Goal: Task Accomplishment & Management: Manage account settings

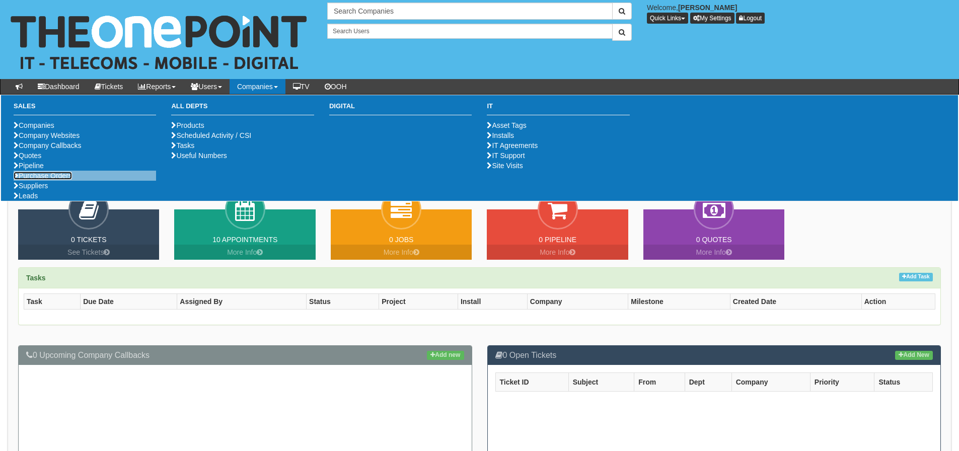
click at [47, 180] on link "Purchase Orders" at bounding box center [43, 176] width 58 height 8
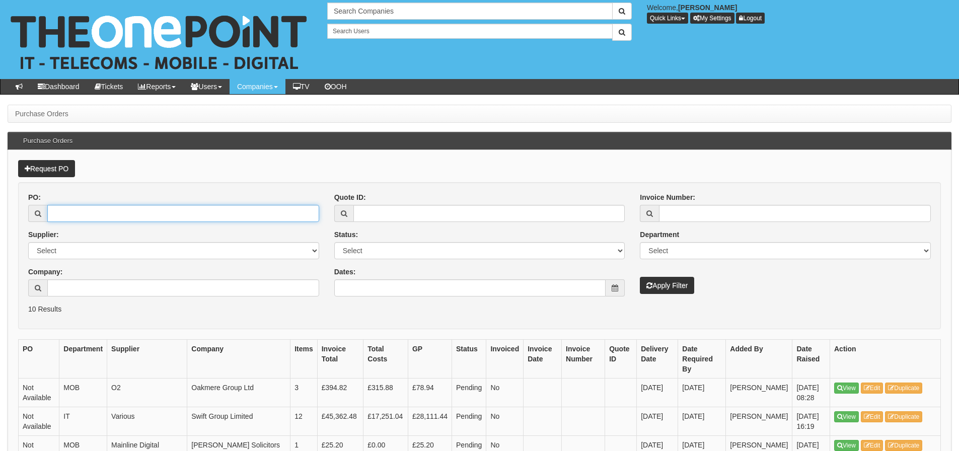
click at [102, 215] on input "PO:" at bounding box center [183, 213] width 272 height 17
type input "18903"
click at [640, 277] on button "Apply Filter" at bounding box center [667, 285] width 54 height 17
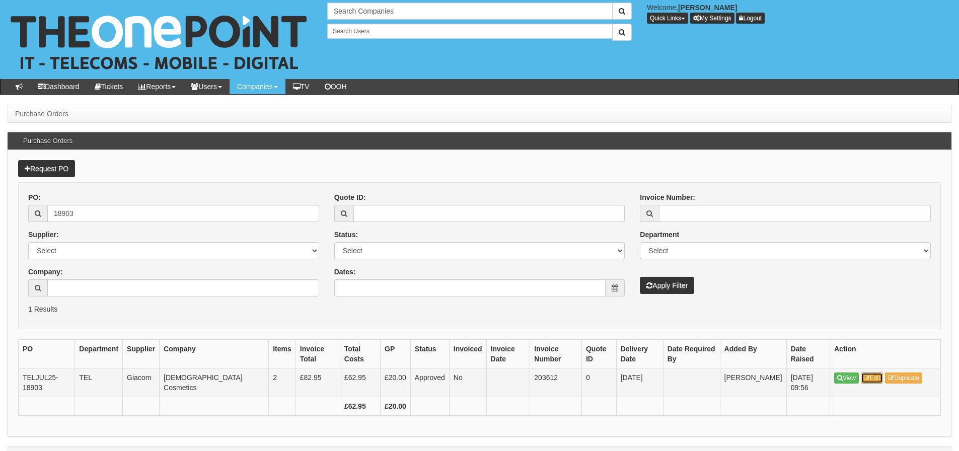
click at [872, 377] on link "Edit" at bounding box center [872, 378] width 23 height 11
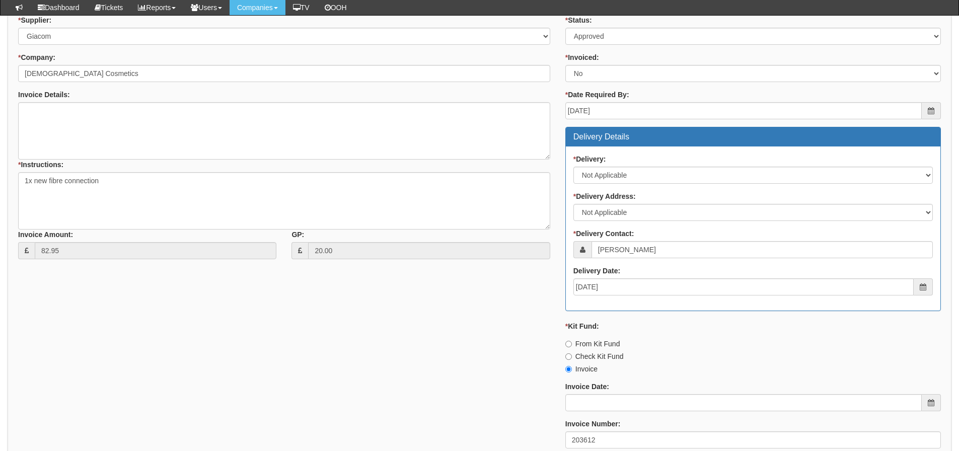
scroll to position [130, 0]
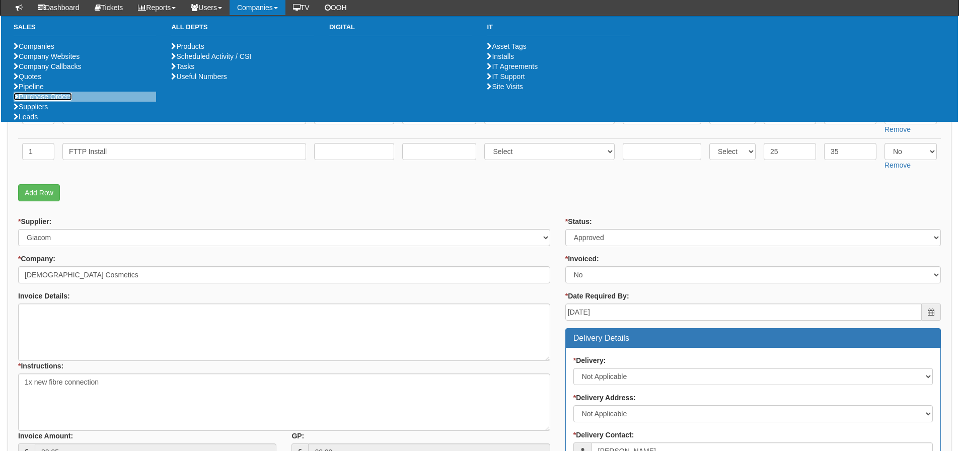
click at [45, 101] on link "Purchase Orders" at bounding box center [43, 97] width 58 height 8
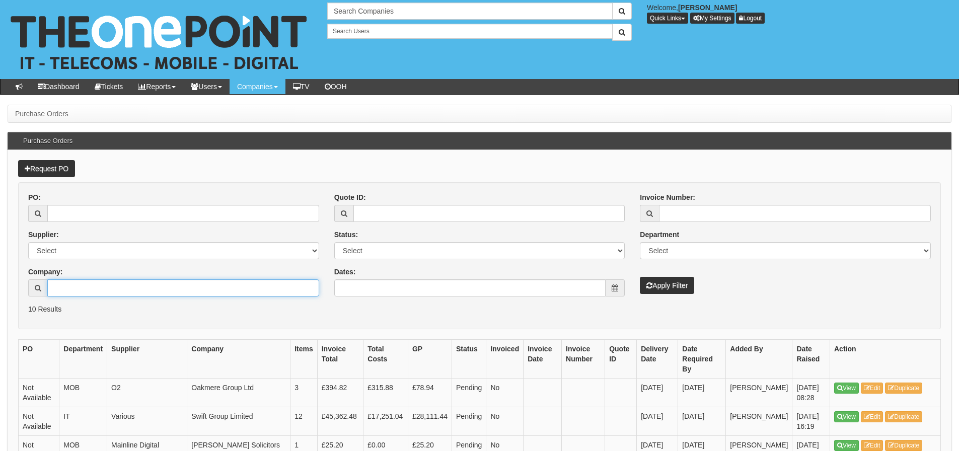
click at [86, 284] on input "Company:" at bounding box center [183, 287] width 272 height 17
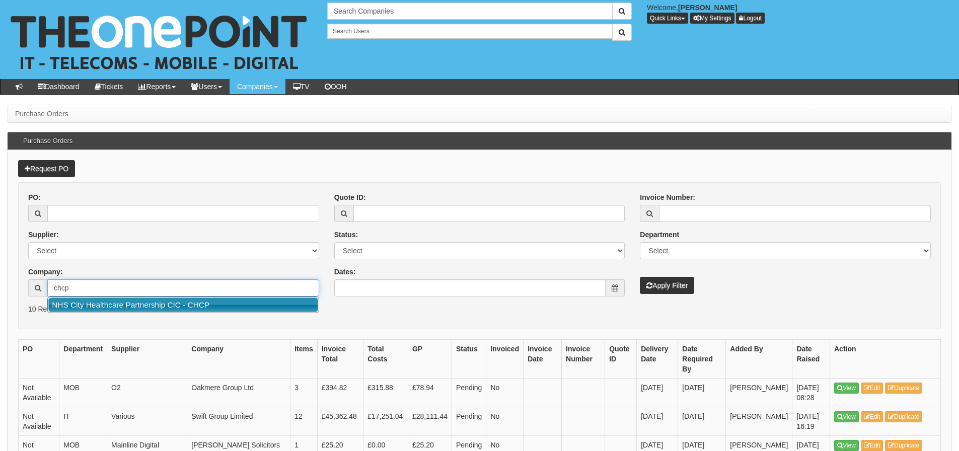
click at [88, 307] on link "NHS City Healthcare Partnership CIC - CHCP" at bounding box center [183, 305] width 270 height 15
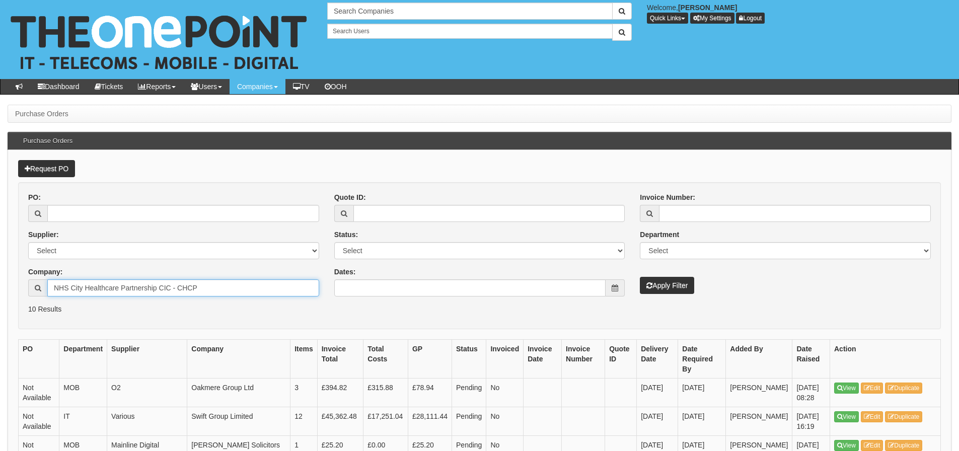
type input "NHS City Healthcare Partnership CIC - CHCP"
click at [640, 277] on button "Apply Filter" at bounding box center [667, 285] width 54 height 17
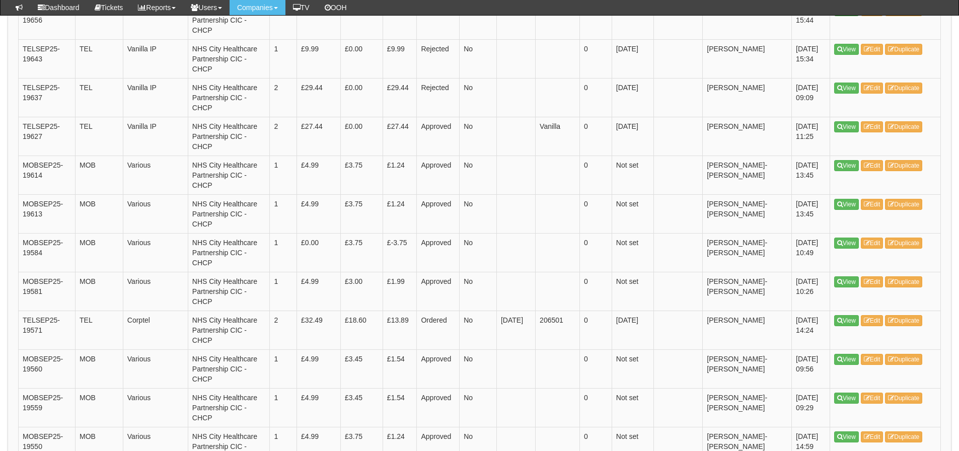
scroll to position [352, 0]
click at [869, 315] on link "Edit" at bounding box center [872, 320] width 23 height 11
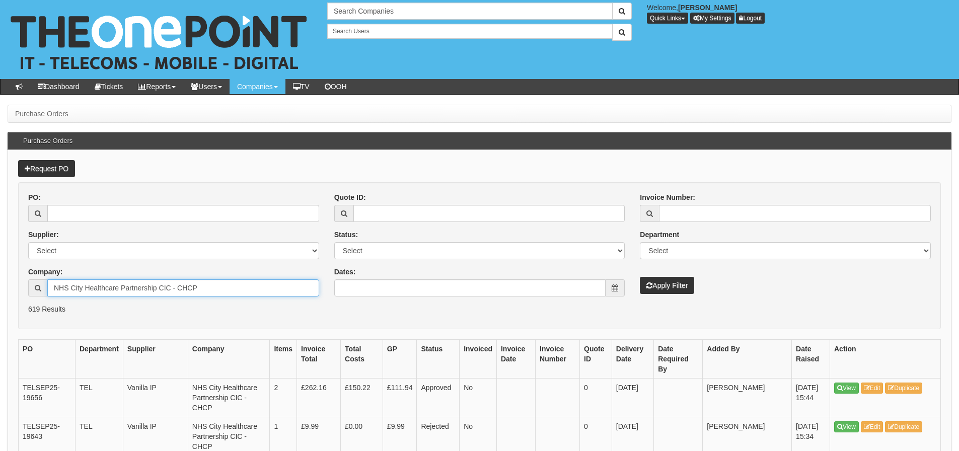
drag, startPoint x: 210, startPoint y: 288, endPoint x: -10, endPoint y: 300, distance: 220.3
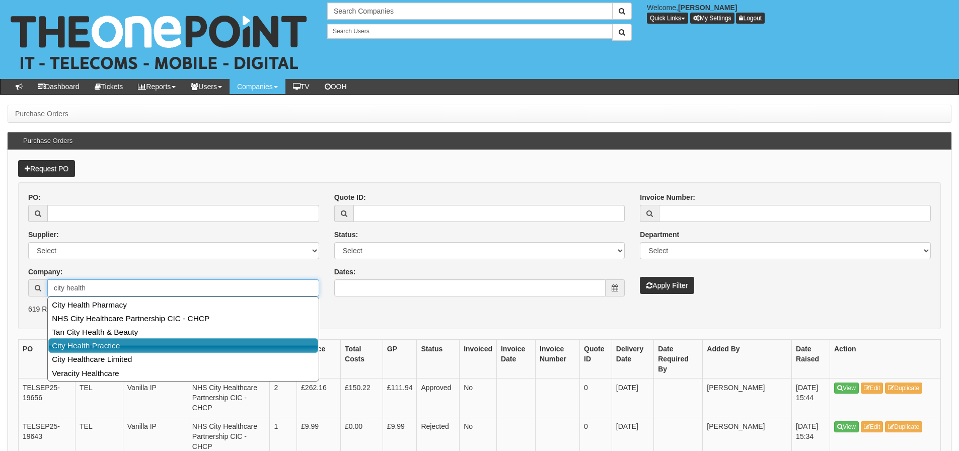
click at [64, 343] on link "City Health Practice" at bounding box center [183, 345] width 270 height 15
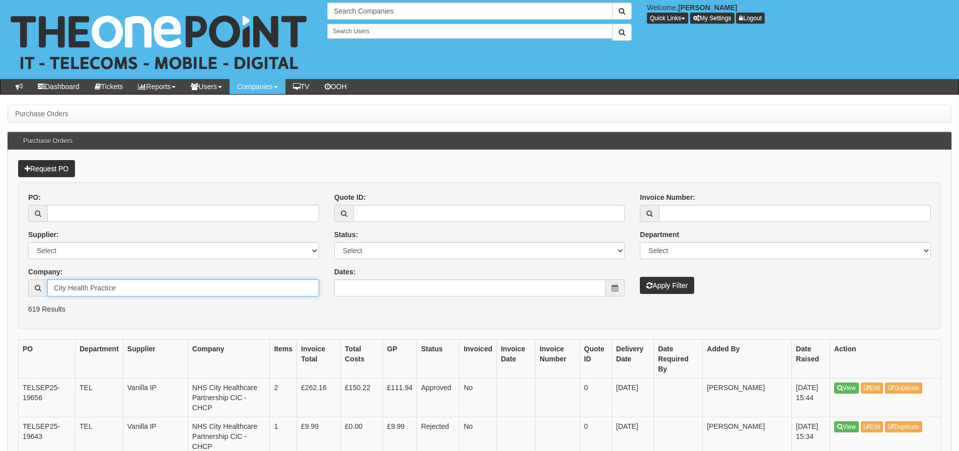
type input "City Health Practice"
click at [640, 277] on button "Apply Filter" at bounding box center [667, 285] width 54 height 17
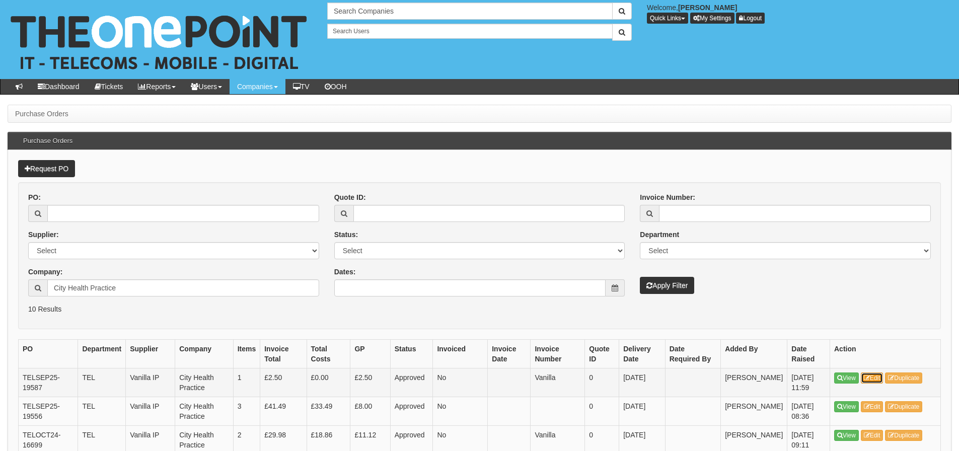
click at [866, 380] on icon at bounding box center [867, 378] width 6 height 6
click at [865, 407] on icon at bounding box center [867, 407] width 6 height 6
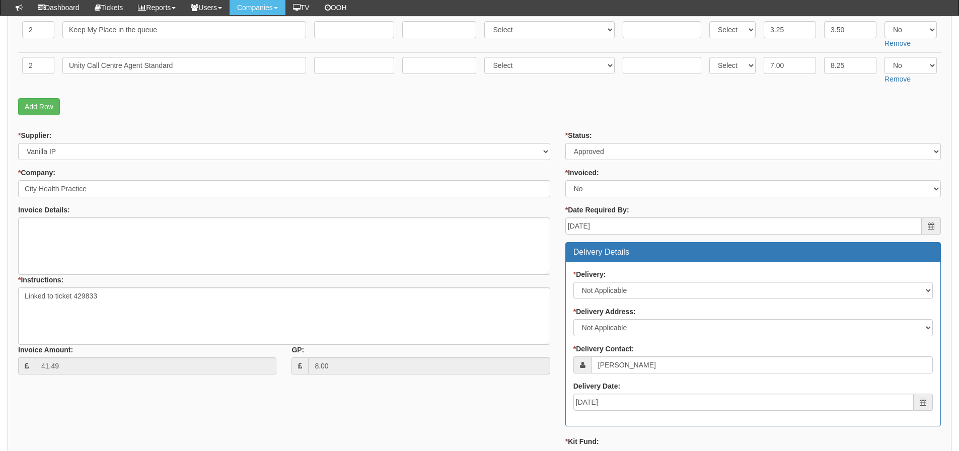
scroll to position [50, 0]
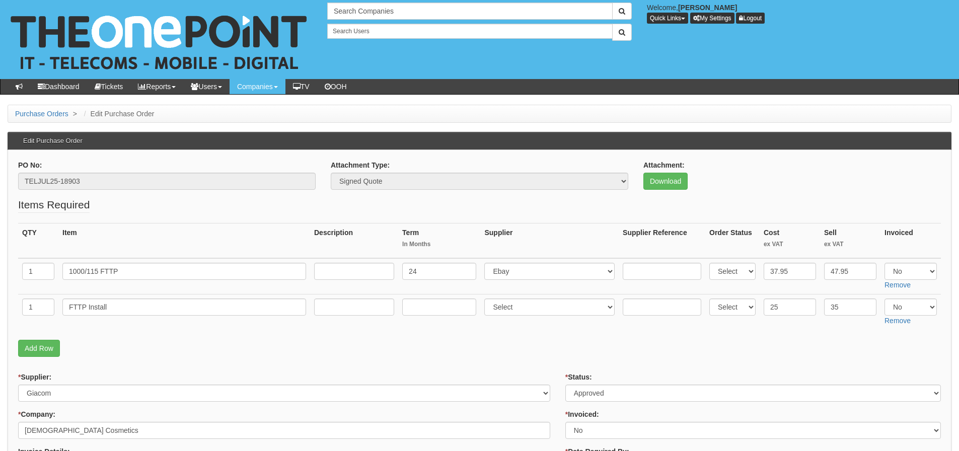
scroll to position [50, 0]
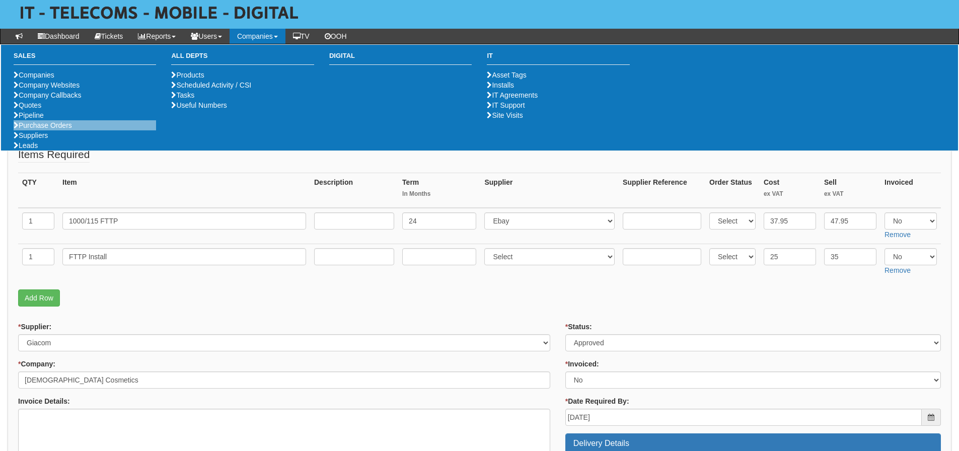
click at [54, 130] on li "Purchase Orders" at bounding box center [85, 125] width 142 height 10
click at [49, 129] on link "Purchase Orders" at bounding box center [43, 125] width 58 height 8
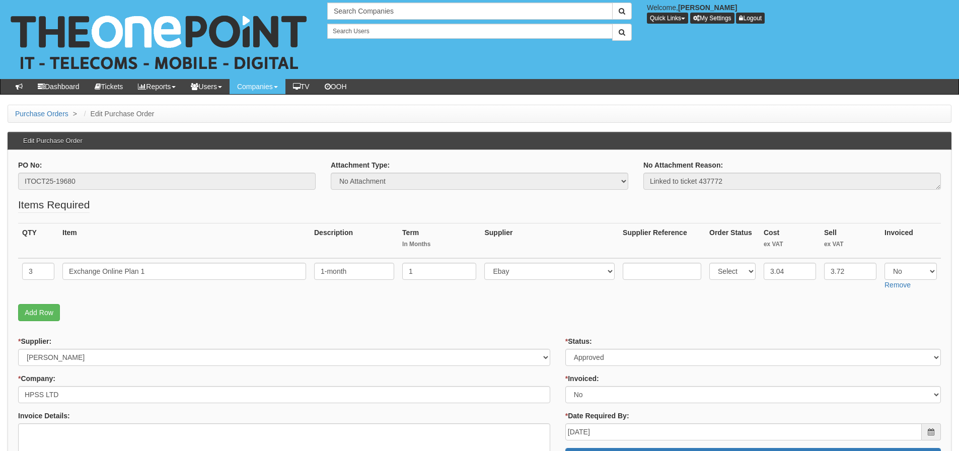
click at [211, 294] on fieldset "Items Required QTY Item Description Term In Months Supplier Supplier Reference …" at bounding box center [479, 261] width 923 height 129
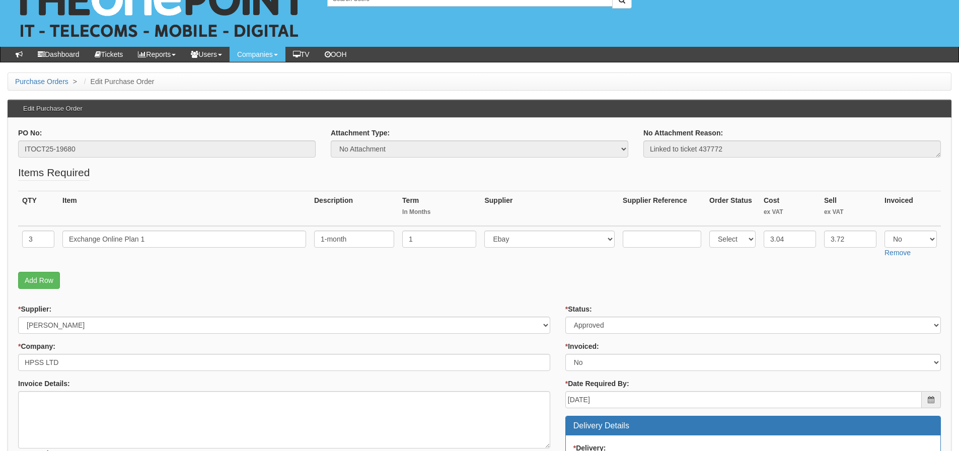
scroll to position [50, 0]
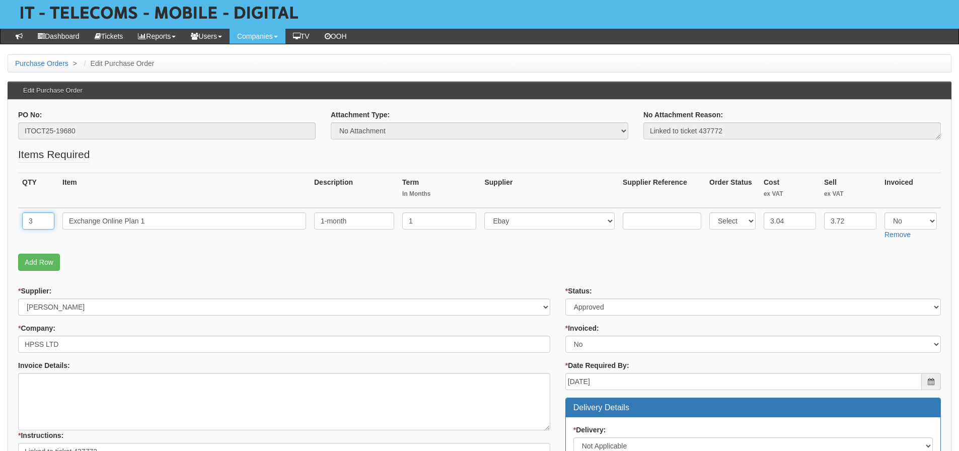
drag, startPoint x: 37, startPoint y: 221, endPoint x: 0, endPoint y: 203, distance: 41.4
type input "1"
drag, startPoint x: 165, startPoint y: 226, endPoint x: 0, endPoint y: 232, distance: 164.7
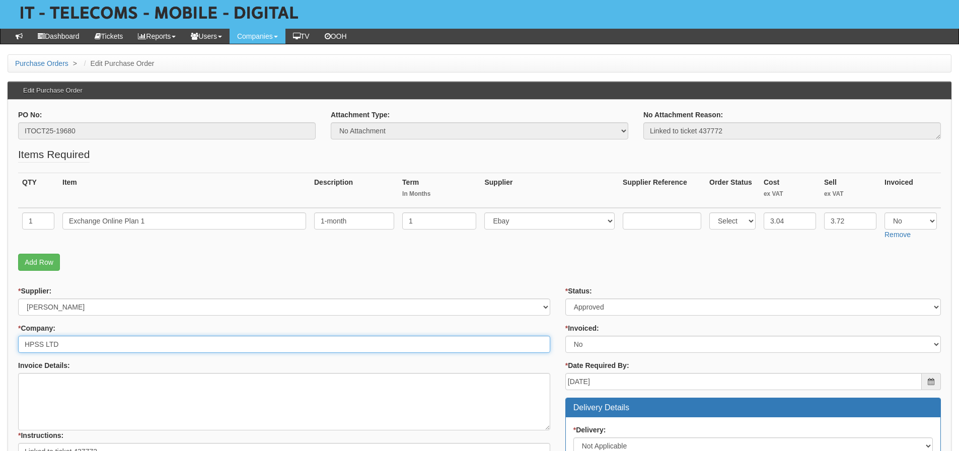
drag, startPoint x: 73, startPoint y: 344, endPoint x: 13, endPoint y: 351, distance: 60.8
click at [13, 351] on div "* Supplier: Select 123 REG.co.uk 1Password 3 4Gon AA Jones Electric Ltd Abzorb …" at bounding box center [284, 412] width 547 height 252
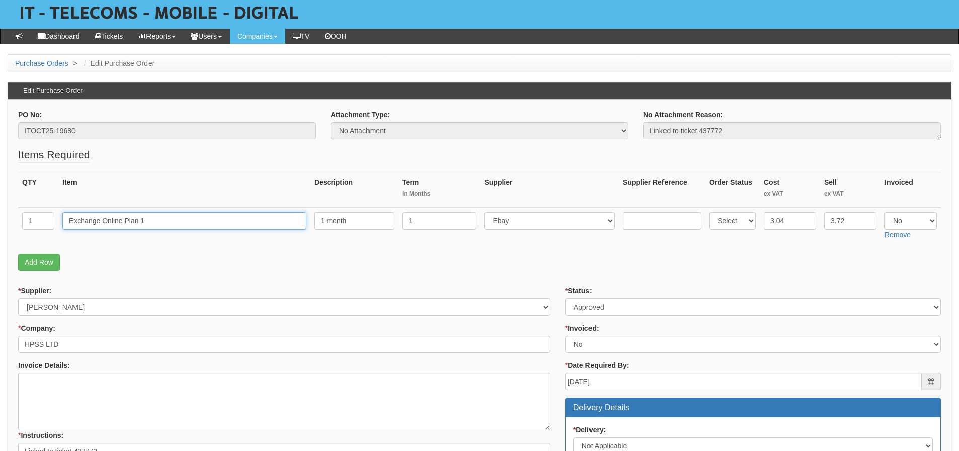
drag, startPoint x: 184, startPoint y: 223, endPoint x: 29, endPoint y: 236, distance: 155.6
click at [29, 236] on tr "1 Exchange Online Plan 1 1-month 1 Select 123 REG.co.uk 1Password 3 4Gon AA Jon…" at bounding box center [479, 226] width 923 height 36
drag, startPoint x: 113, startPoint y: 140, endPoint x: 105, endPoint y: 134, distance: 9.8
click at [112, 139] on div "PO No: ITOCT25-19680" at bounding box center [167, 128] width 313 height 37
drag, startPoint x: 101, startPoint y: 130, endPoint x: 0, endPoint y: 127, distance: 100.7
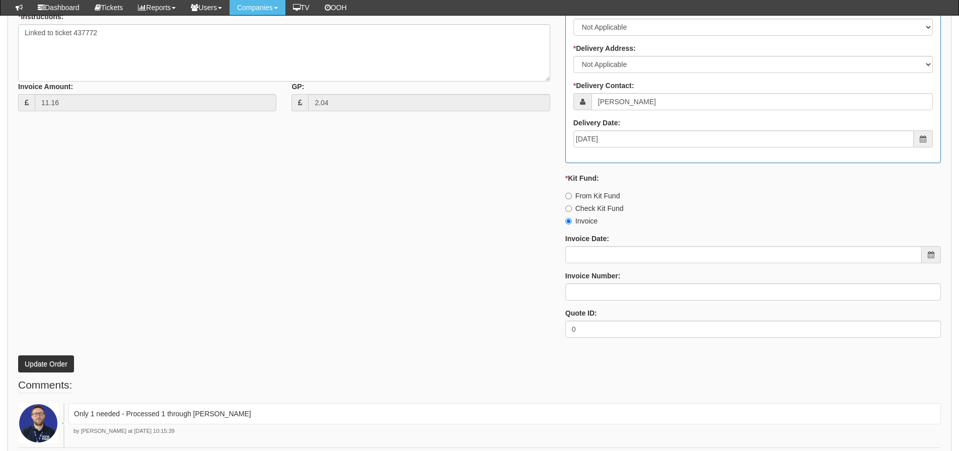
scroll to position [491, 0]
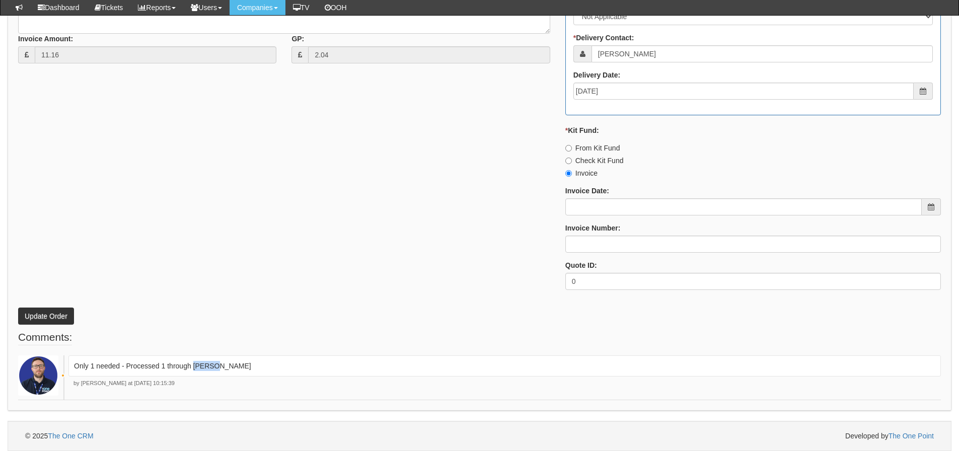
drag, startPoint x: 241, startPoint y: 367, endPoint x: 193, endPoint y: 372, distance: 48.6
click at [193, 372] on div "Only 1 needed - Processed 1 through Ingram" at bounding box center [504, 365] width 872 height 21
copy p "[PERSON_NAME]"
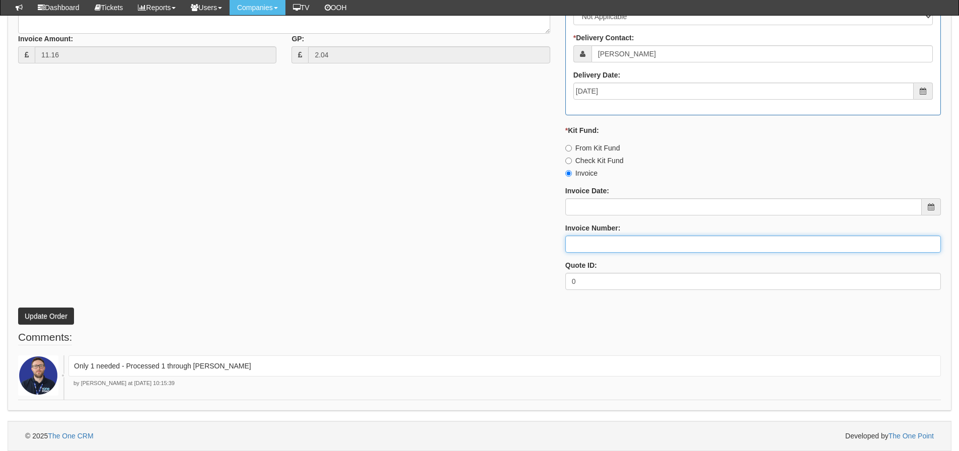
click at [590, 239] on input "Invoice Number:" at bounding box center [753, 244] width 376 height 17
paste input "[PERSON_NAME]"
type input "[PERSON_NAME]"
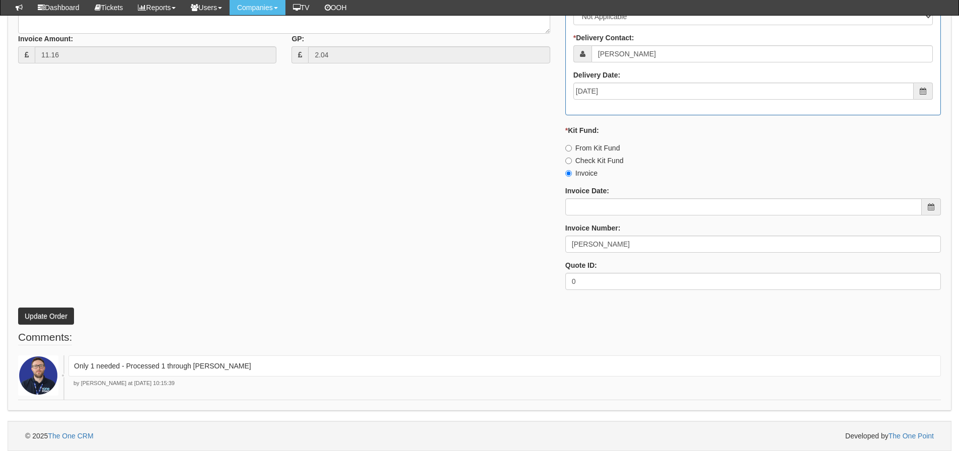
click at [253, 280] on div "* Supplier: Select 123 REG.co.uk 1Password 3 4Gon AA Jones Electric Ltd Abzorb …" at bounding box center [480, 58] width 938 height 479
click at [49, 315] on button "Update Order" at bounding box center [46, 316] width 56 height 17
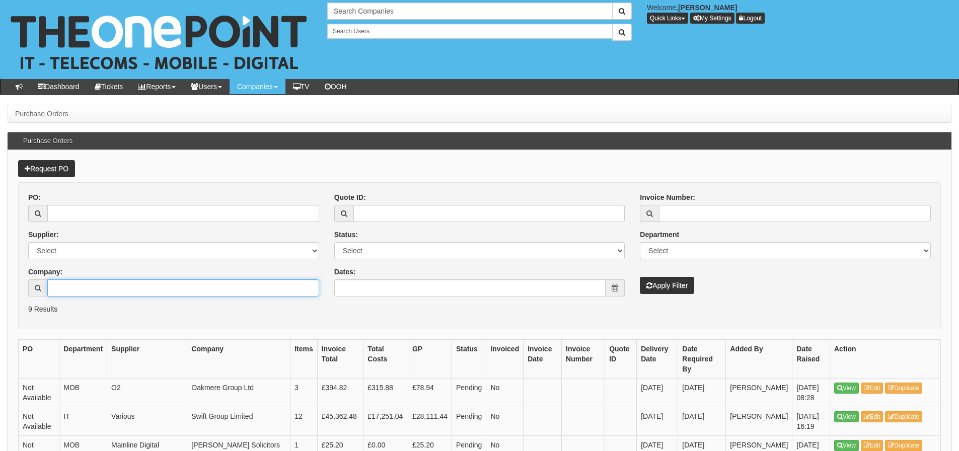
click at [60, 288] on input "Company:" at bounding box center [183, 287] width 272 height 17
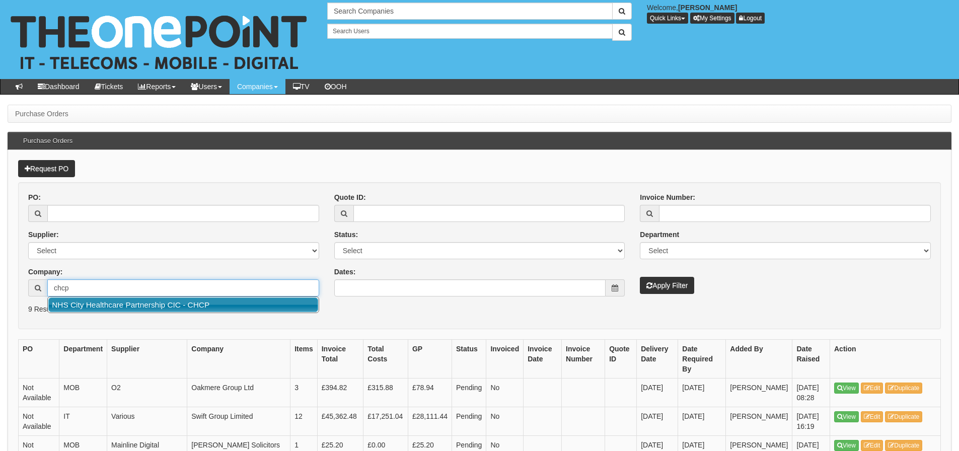
click at [71, 305] on link "NHS City Healthcare Partnership CIC - CHCP" at bounding box center [183, 305] width 270 height 15
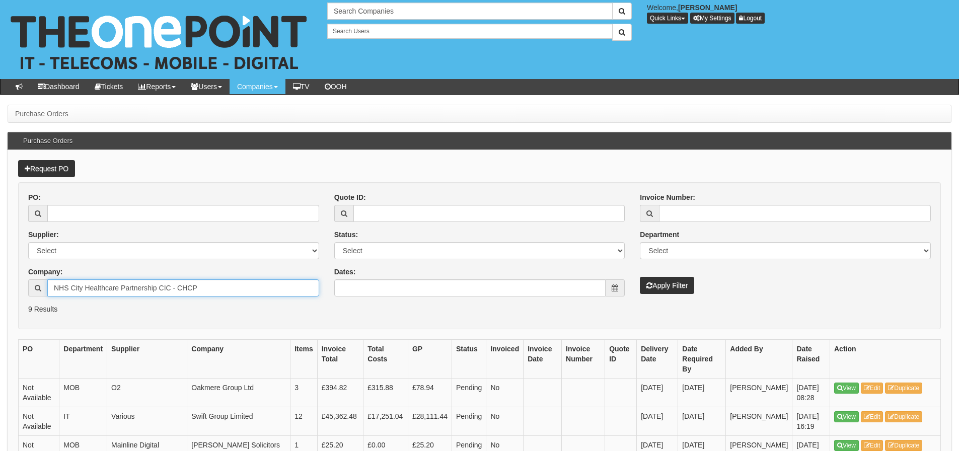
type input "NHS City Healthcare Partnership CIC - CHCP"
click at [640, 277] on button "Apply Filter" at bounding box center [667, 285] width 54 height 17
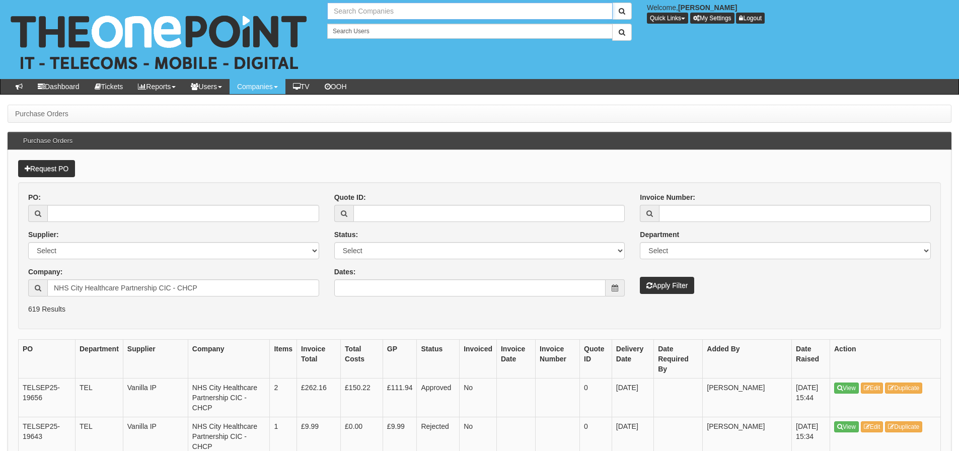
click at [403, 15] on input "text" at bounding box center [469, 11] width 285 height 17
type input "w"
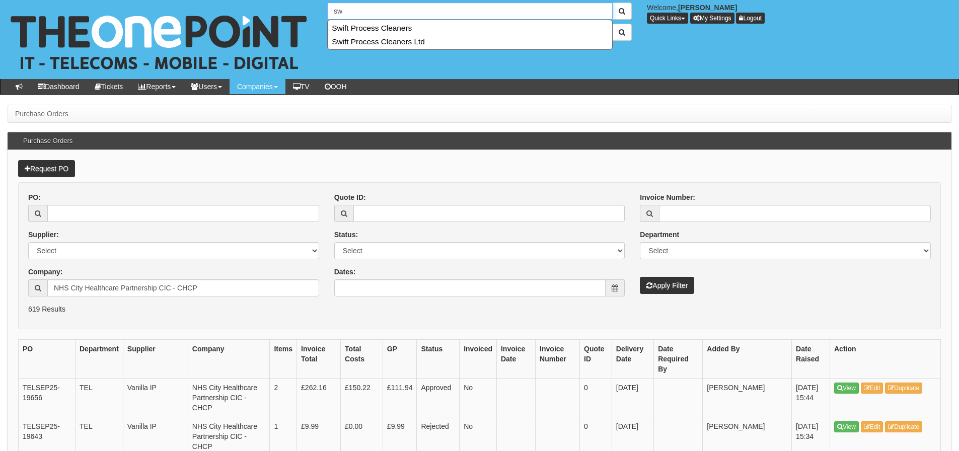
type input "s"
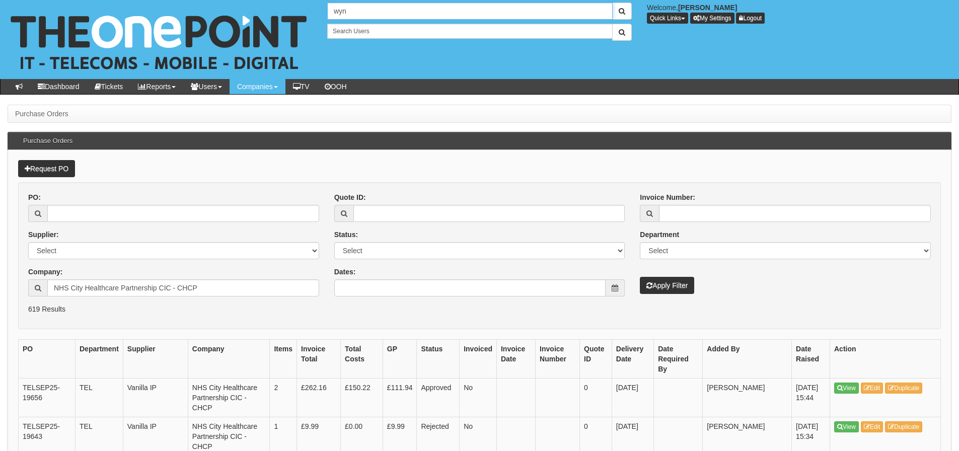
click at [357, 17] on input "wyn" at bounding box center [469, 11] width 285 height 17
drag, startPoint x: 363, startPoint y: 14, endPoint x: 275, endPoint y: 21, distance: 88.4
click at [275, 21] on div "No search results. wynb Welcome, Emma Hickling Quick Links Add Appointment Appo…" at bounding box center [479, 39] width 974 height 79
type input "a"
type input "Search Companies"
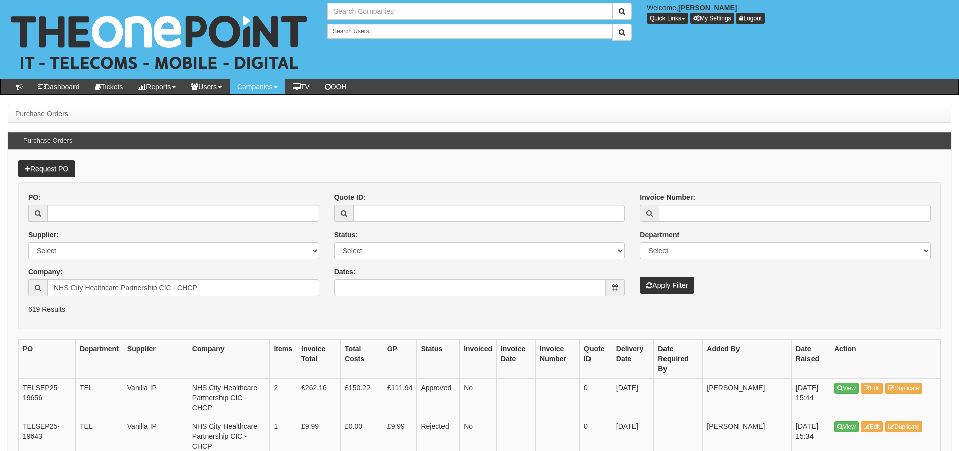
type input "Search Companies"
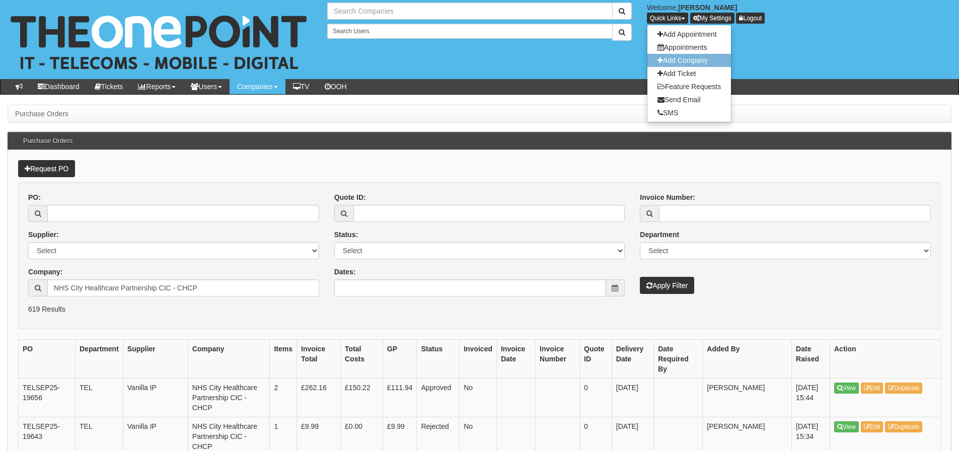
type input "Search Companies"
click at [671, 59] on link "Add Company" at bounding box center [689, 60] width 84 height 13
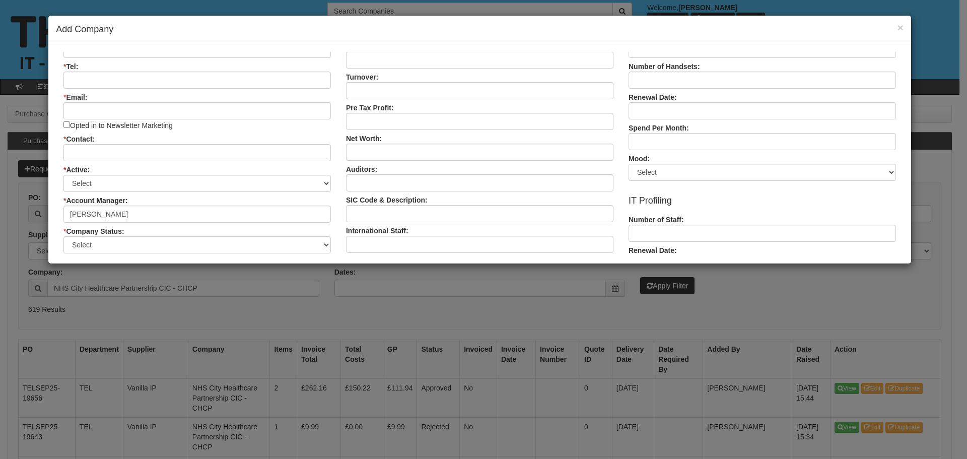
scroll to position [101, 0]
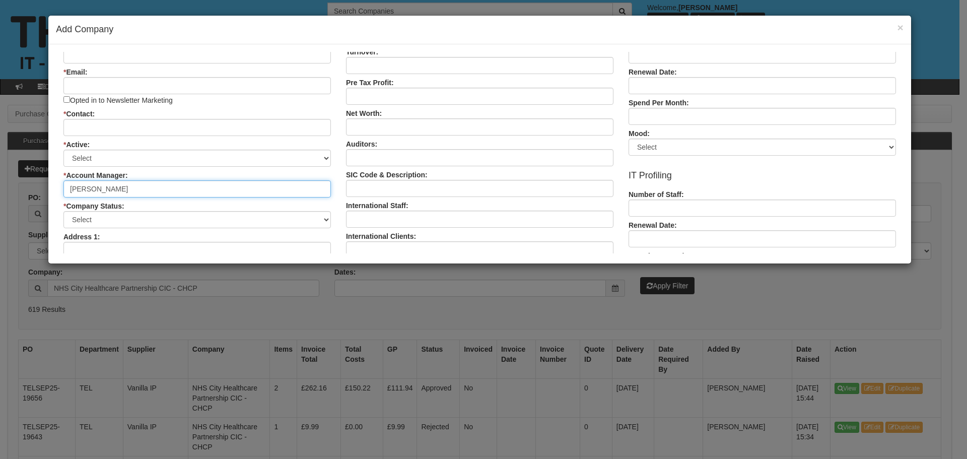
click at [267, 186] on input "[PERSON_NAME]" at bounding box center [196, 188] width 267 height 17
type input "E"
click at [273, 216] on select "Select Customer Do Not Ring Prospect Prospect Profile Supplier X-Customer" at bounding box center [196, 218] width 267 height 17
click at [272, 194] on input "* Account Manager:" at bounding box center [196, 188] width 267 height 17
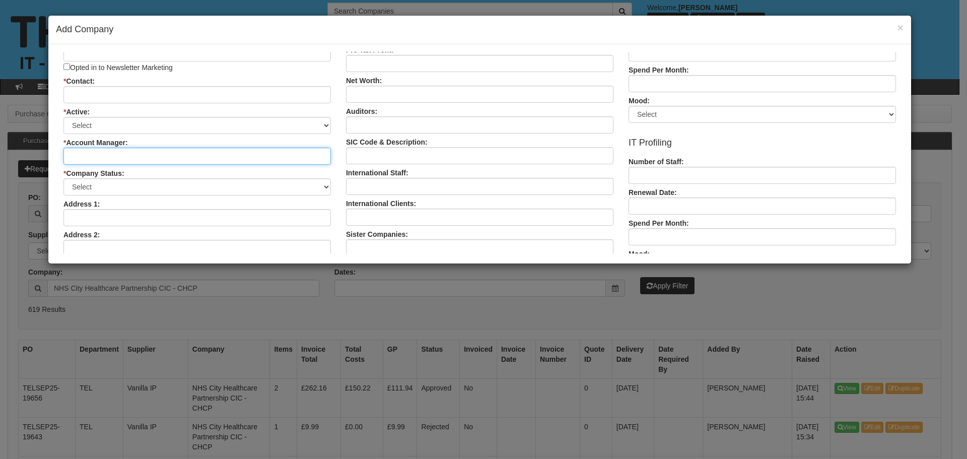
scroll to position [151, 0]
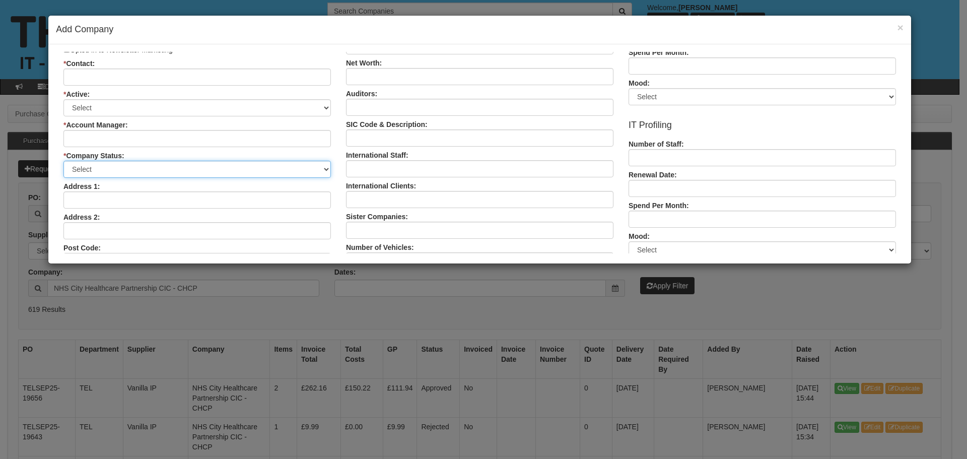
click at [257, 164] on select "Select Customer Do Not Ring Prospect Prospect Profile Supplier X-Customer" at bounding box center [196, 168] width 267 height 17
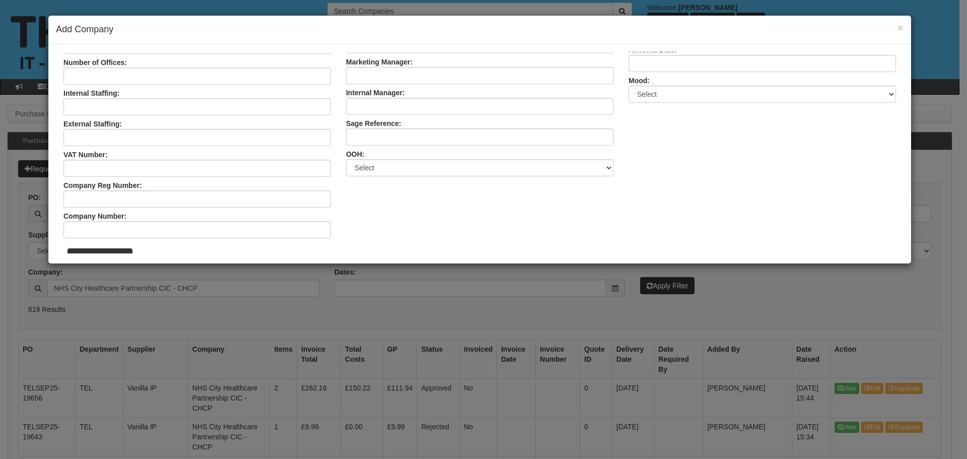
scroll to position [538, 0]
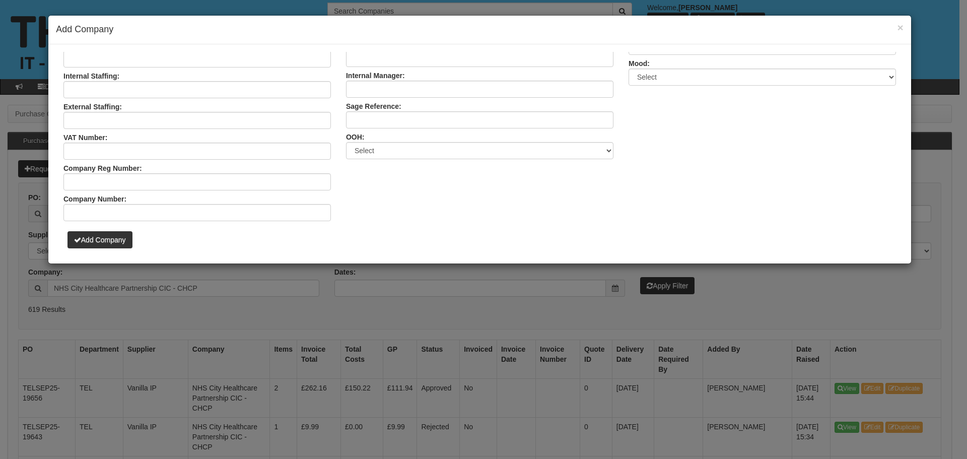
click at [904, 29] on div "× Add Company" at bounding box center [479, 30] width 862 height 29
click at [901, 27] on button "×" at bounding box center [900, 27] width 6 height 11
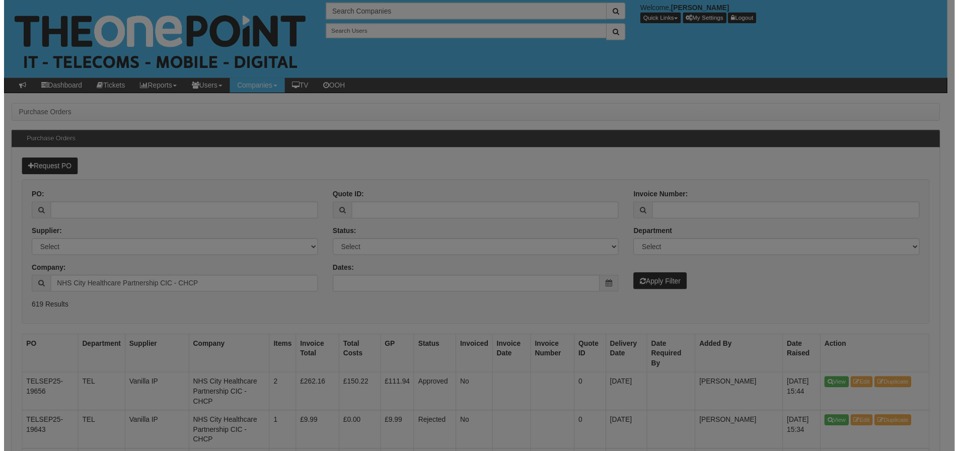
scroll to position [0, 0]
